Goal: Task Accomplishment & Management: Manage account settings

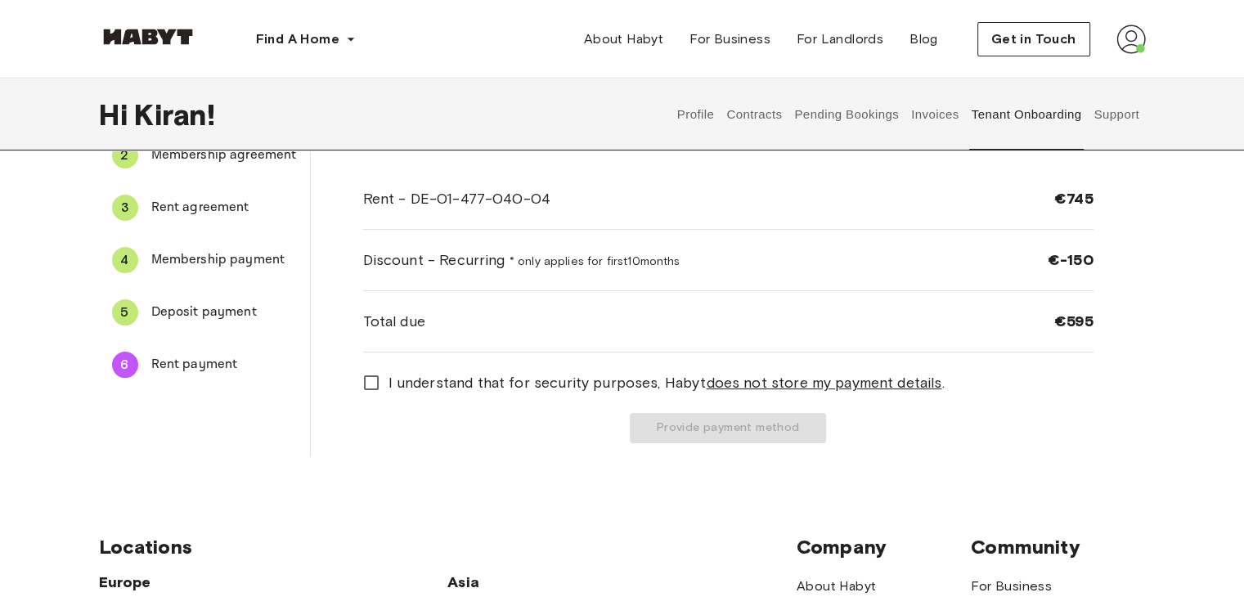
scroll to position [164, 0]
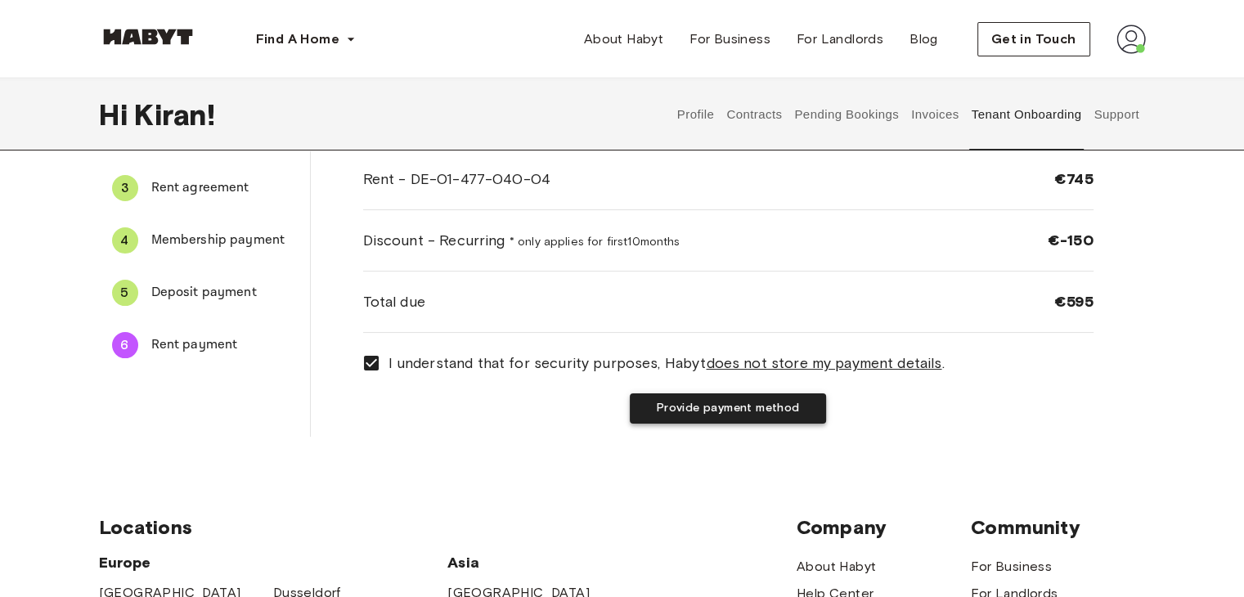
click at [770, 411] on button "Provide payment method" at bounding box center [728, 408] width 196 height 30
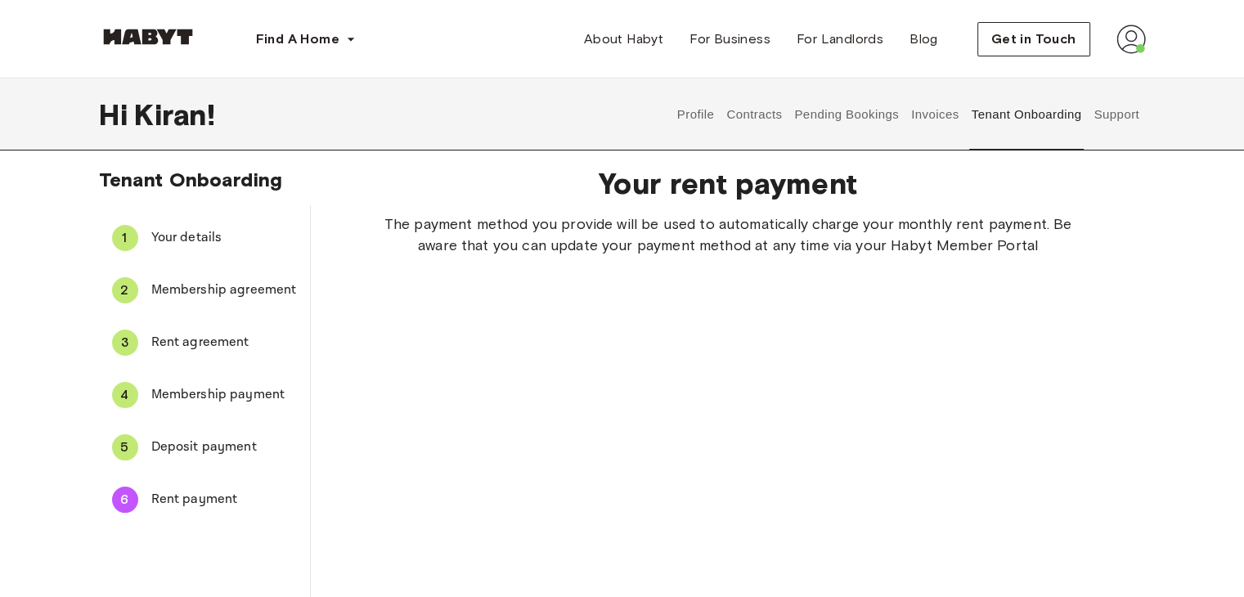
scroll to position [0, 0]
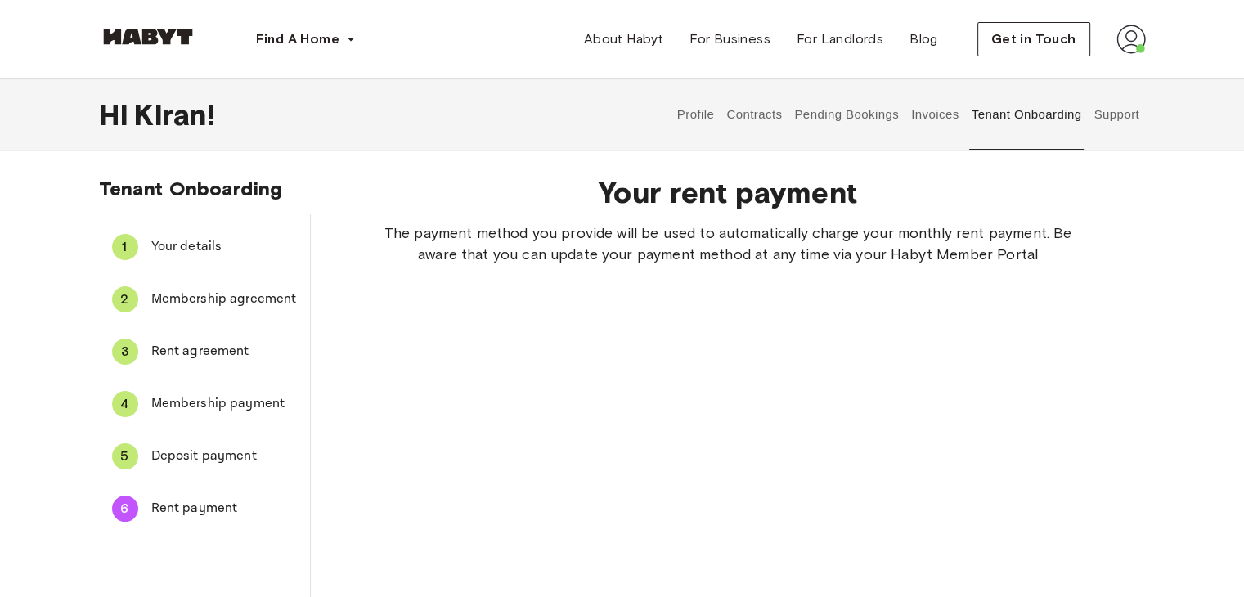
click at [745, 115] on button "Contracts" at bounding box center [755, 115] width 60 height 72
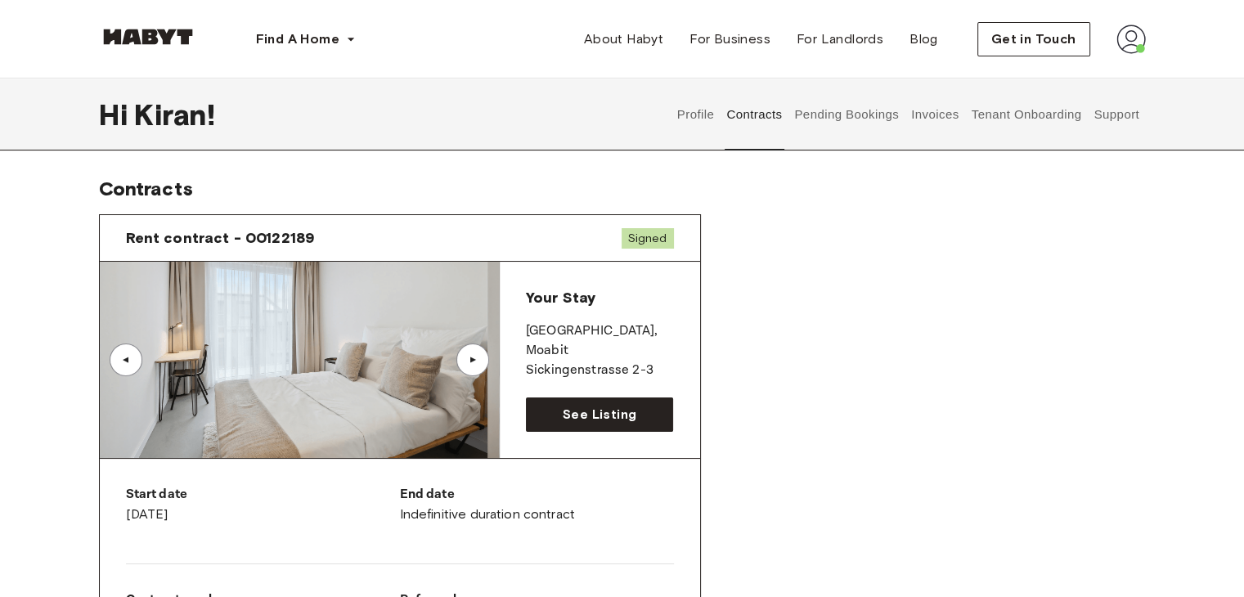
click at [715, 118] on button "Profile" at bounding box center [696, 115] width 42 height 72
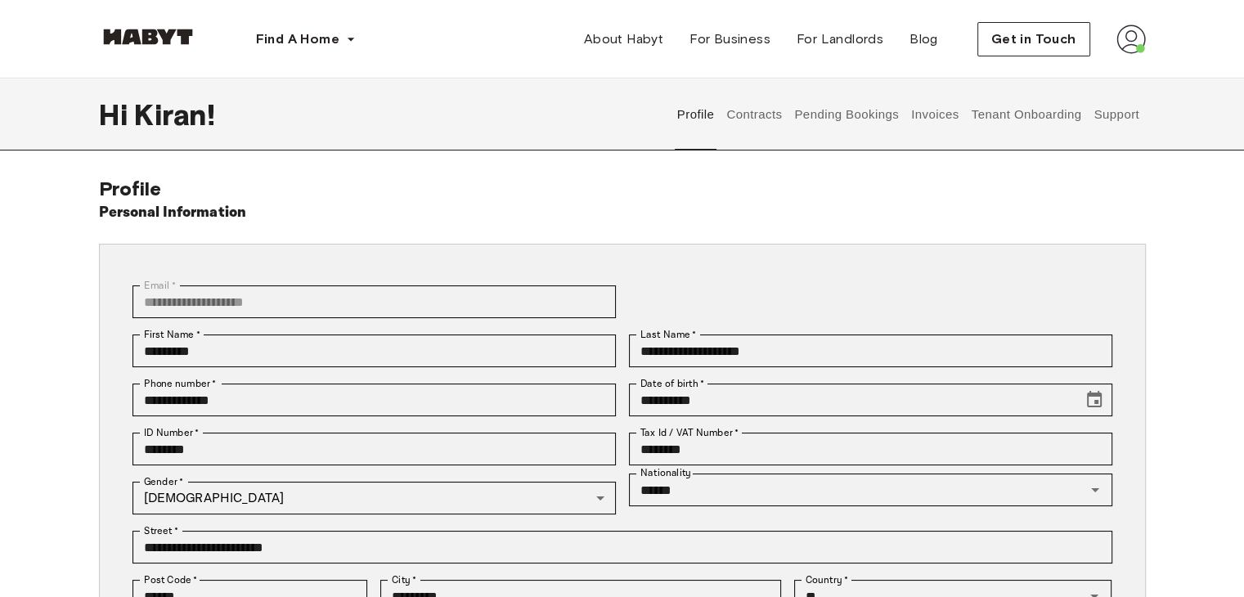
click at [847, 113] on button "Pending Bookings" at bounding box center [847, 115] width 109 height 72
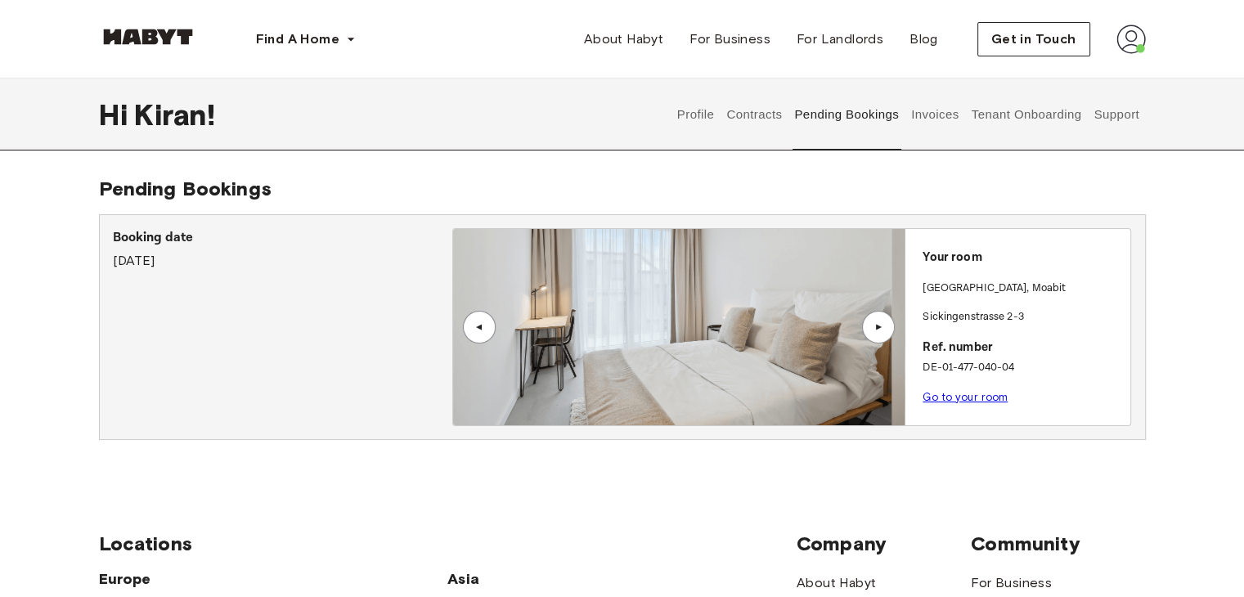
click at [969, 396] on link "Go to your room" at bounding box center [965, 397] width 85 height 12
